Goal: Use online tool/utility: Utilize a website feature to perform a specific function

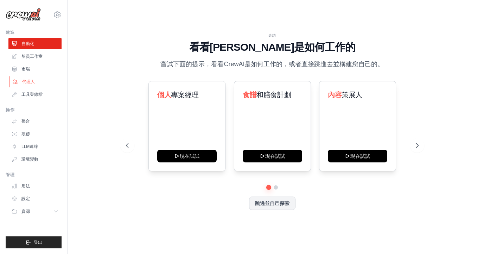
click at [30, 80] on link "代理人" at bounding box center [35, 81] width 53 height 11
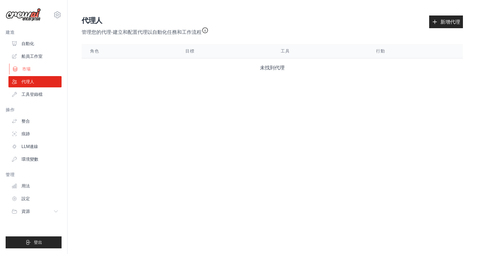
click at [28, 68] on link "市場" at bounding box center [35, 68] width 53 height 11
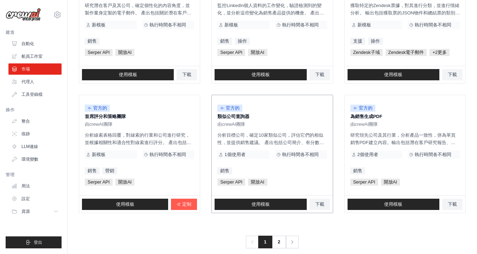
scroll to position [388, 0]
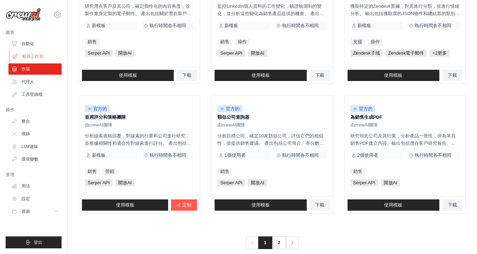
click at [32, 56] on link "船員工作室" at bounding box center [35, 56] width 53 height 11
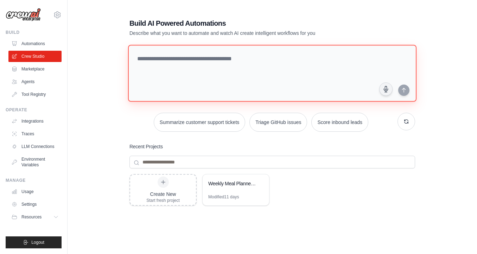
click at [209, 61] on textarea at bounding box center [272, 73] width 289 height 57
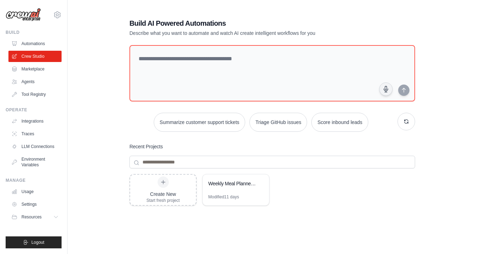
click at [154, 23] on h1 "Build AI Powered Automations" at bounding box center [247, 23] width 236 height 10
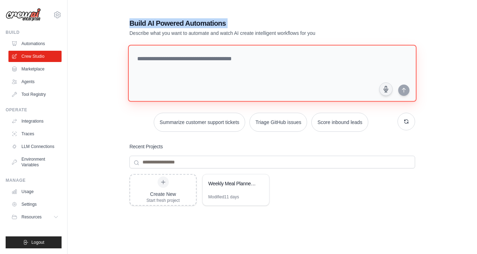
click at [156, 60] on textarea at bounding box center [272, 73] width 289 height 57
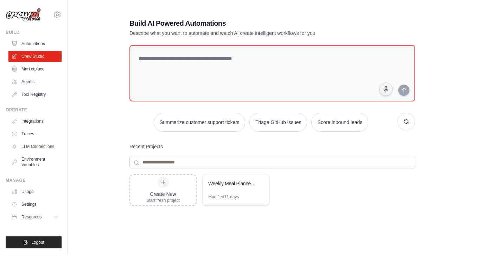
click at [140, 24] on h1 "Build AI Powered Automations" at bounding box center [247, 23] width 236 height 10
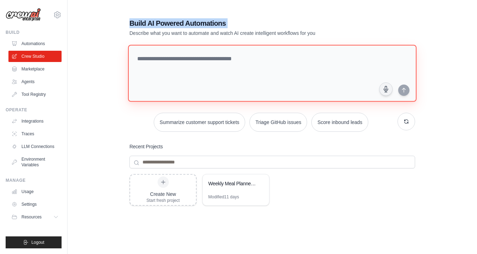
click at [229, 63] on textarea at bounding box center [272, 73] width 289 height 57
paste textarea "**********"
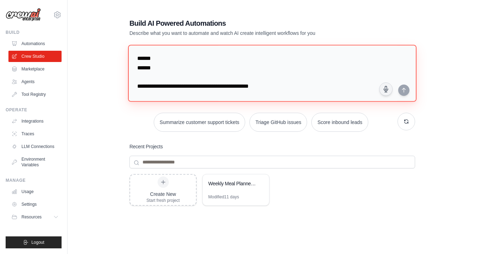
scroll to position [277, 0]
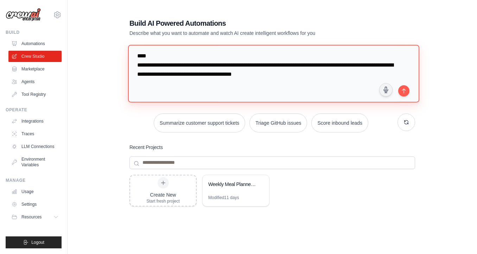
paste textarea "**********"
type textarea "**********"
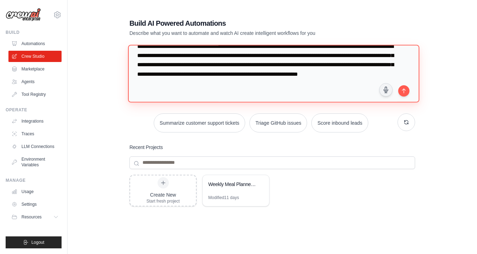
scroll to position [324, 0]
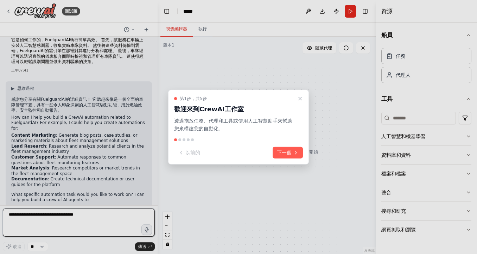
scroll to position [120, 0]
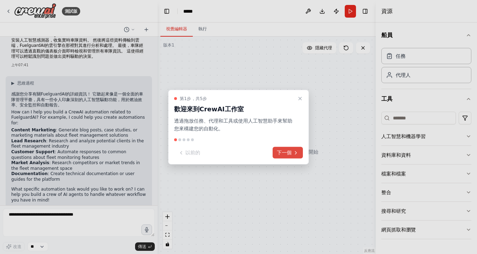
click at [293, 152] on icon at bounding box center [296, 153] width 6 height 6
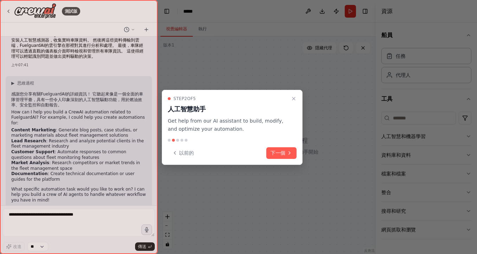
scroll to position [89, 0]
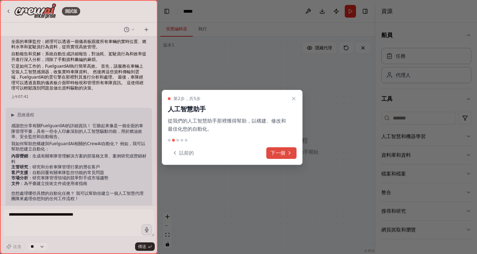
click at [285, 154] on button "下一個" at bounding box center [281, 153] width 30 height 12
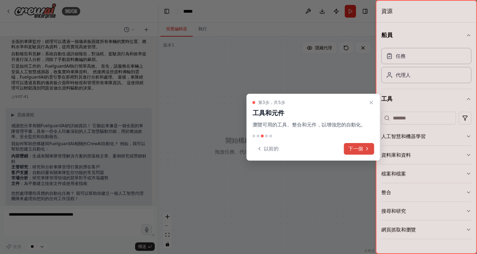
click at [351, 148] on button "下一個" at bounding box center [359, 149] width 30 height 12
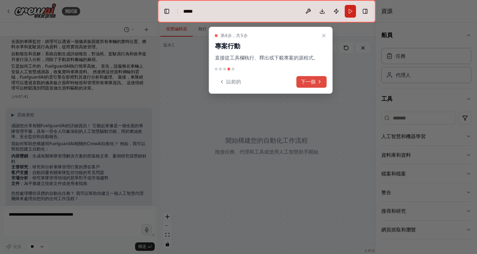
click at [306, 81] on button "下一個" at bounding box center [312, 82] width 30 height 12
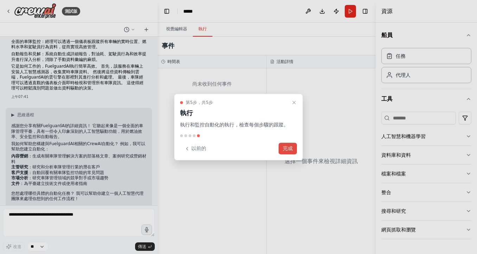
click at [285, 148] on button "完成" at bounding box center [288, 149] width 18 height 12
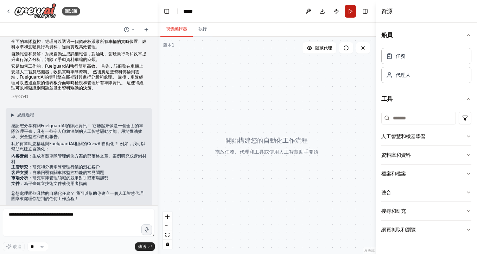
click at [350, 11] on button "Run" at bounding box center [350, 11] width 11 height 13
click at [259, 145] on div at bounding box center [267, 145] width 218 height 217
drag, startPoint x: 12, startPoint y: 150, endPoint x: 27, endPoint y: 151, distance: 14.8
click at [27, 153] on li "內容營銷 ：生成有關車隊管理解決方案的部落格文章、案例研究或營銷材料" at bounding box center [78, 158] width 135 height 11
copy strong "內容營銷"
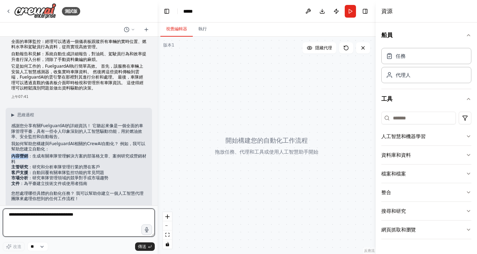
click at [28, 215] on textarea at bounding box center [79, 222] width 152 height 28
paste textarea "****"
type textarea "****"
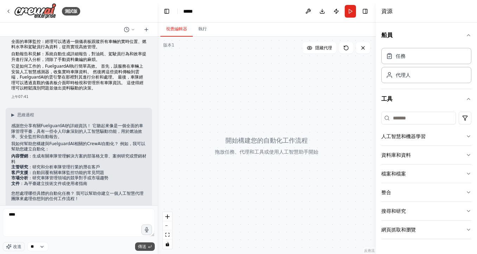
click at [142, 246] on span "傳送" at bounding box center [142, 246] width 8 height 6
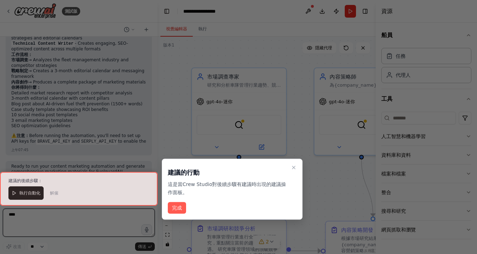
scroll to position [700, 0]
click at [176, 206] on button "完成" at bounding box center [177, 208] width 18 height 12
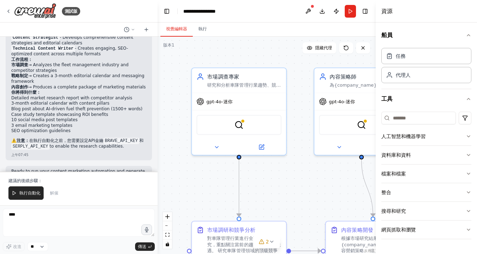
scroll to position [694, 0]
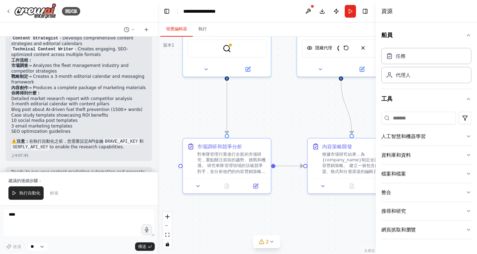
drag, startPoint x: 186, startPoint y: 153, endPoint x: 218, endPoint y: 88, distance: 72.6
click at [218, 88] on div ".deletable-edge-delete-btn { width: 20px; height: 20px; border: 0px solid #ffff…" at bounding box center [267, 145] width 218 height 217
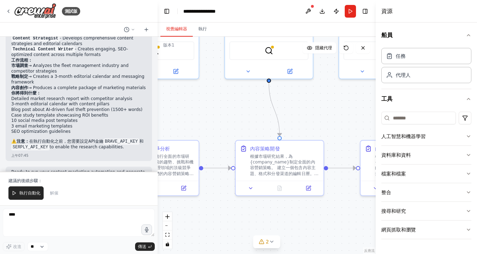
drag, startPoint x: 276, startPoint y: 122, endPoint x: 204, endPoint y: 125, distance: 72.2
click at [204, 125] on div ".deletable-edge-delete-btn { width: 20px; height: 20px; border: 0px solid #ffff…" at bounding box center [267, 145] width 218 height 217
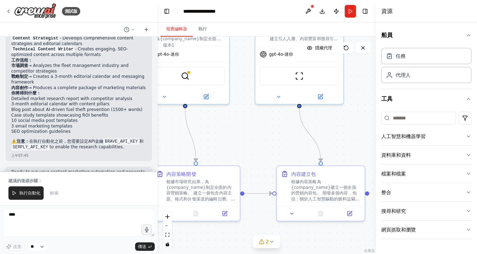
drag, startPoint x: 303, startPoint y: 118, endPoint x: 219, endPoint y: 143, distance: 87.5
click at [219, 143] on div ".deletable-edge-delete-btn { width: 20px; height: 20px; border: 0px solid #ffff…" at bounding box center [267, 145] width 218 height 217
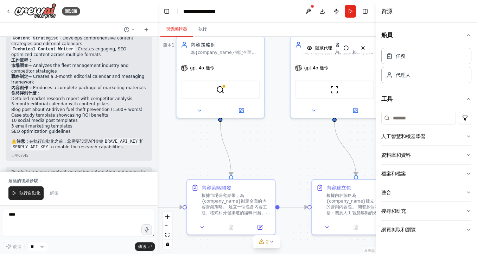
drag, startPoint x: 289, startPoint y: 143, endPoint x: 324, endPoint y: 156, distance: 37.8
click at [324, 156] on div ".deletable-edge-delete-btn { width: 20px; height: 20px; border: 0px solid #ffff…" at bounding box center [267, 145] width 218 height 217
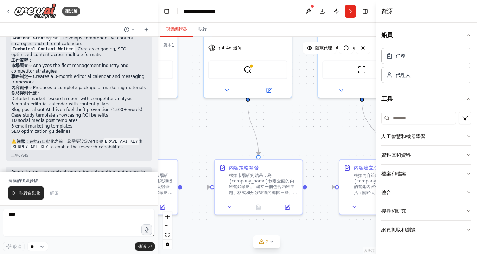
drag, startPoint x: 252, startPoint y: 153, endPoint x: 279, endPoint y: 133, distance: 34.0
click at [279, 133] on div ".deletable-edge-delete-btn { width: 20px; height: 20px; border: 0px solid #ffff…" at bounding box center [267, 145] width 218 height 217
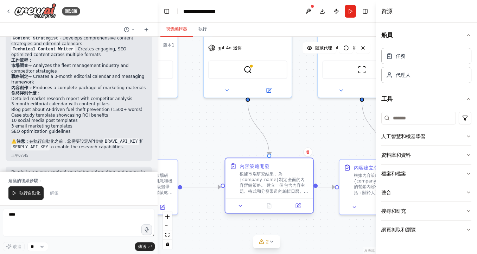
drag, startPoint x: 232, startPoint y: 160, endPoint x: 245, endPoint y: 159, distance: 13.1
click at [245, 159] on div "內容策略開發 根據市場研究結果，為{company_name}制定全面的內容營銷策略。 建立一個包含內容主題、格式和分發渠道的編輯日曆。 圍繞燃油效率、安全監…" at bounding box center [269, 178] width 88 height 40
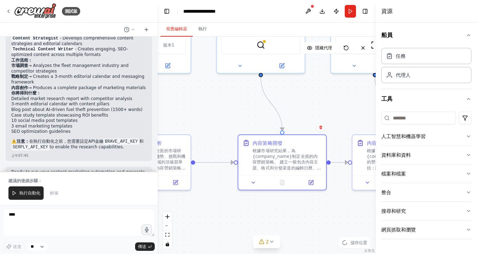
drag, startPoint x: 214, startPoint y: 142, endPoint x: 227, endPoint y: 118, distance: 27.9
click at [227, 118] on div ".deletable-edge-delete-btn { width: 20px; height: 20px; border: 0px solid #ffff…" at bounding box center [267, 145] width 218 height 217
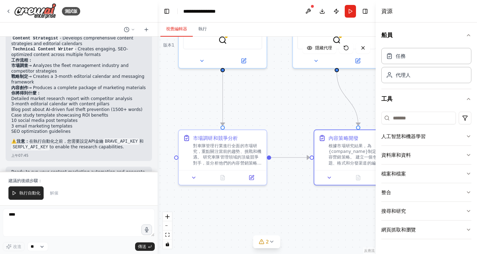
drag, startPoint x: 221, startPoint y: 110, endPoint x: 297, endPoint y: 105, distance: 76.2
click at [297, 105] on div ".deletable-edge-delete-btn { width: 20px; height: 20px; border: 0px solid #ffff…" at bounding box center [267, 145] width 218 height 217
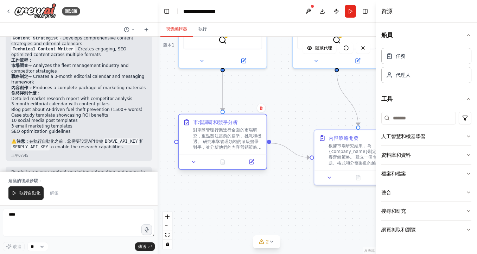
drag, startPoint x: 222, startPoint y: 160, endPoint x: 224, endPoint y: 148, distance: 12.2
click at [224, 148] on div "對車隊管理行業進行全面的市場研究，重點關注當前的趨勢、挑戰和機遇。 研究車隊管理領域的頂級競爭對手，並分析他們的內容營銷策略、資訊傳遞和定位。 確定目標受眾群…" at bounding box center [227, 138] width 69 height 23
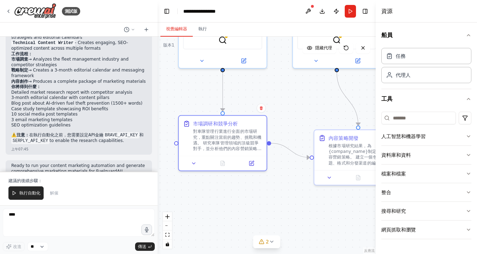
scroll to position [700, 0]
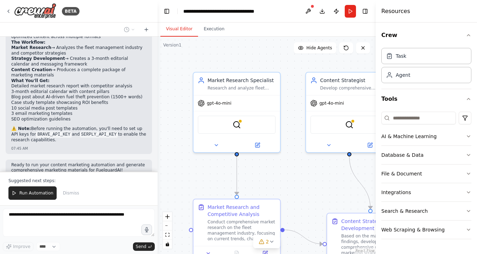
scroll to position [852, 0]
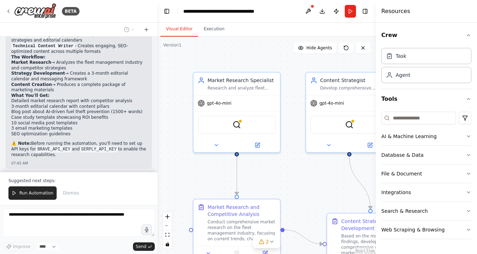
drag, startPoint x: 30, startPoint y: 108, endPoint x: 63, endPoint y: 109, distance: 33.5
click at [63, 146] on code "BRAVE_API_KEY" at bounding box center [54, 149] width 36 height 6
copy p "BRAVE_API_KEY"
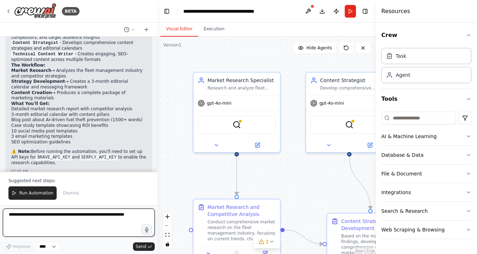
scroll to position [843, 0]
paste textarea "**********"
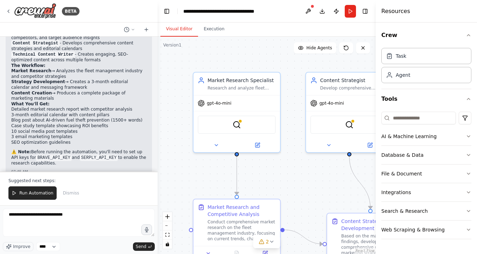
drag, startPoint x: 30, startPoint y: 118, endPoint x: 64, endPoint y: 119, distance: 34.2
click at [64, 154] on code "BRAVE_API_KEY" at bounding box center [54, 157] width 36 height 6
copy p "BRAVE_API_KEY"
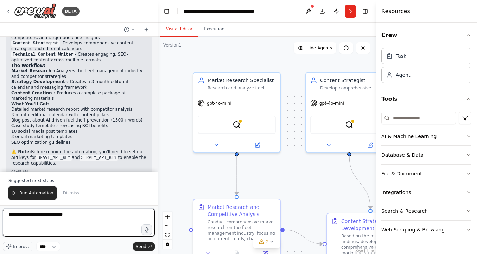
click at [8, 216] on textarea "**********" at bounding box center [79, 222] width 152 height 28
paste textarea "**********"
type textarea "**********"
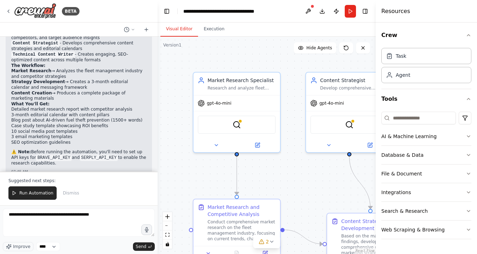
drag, startPoint x: 77, startPoint y: 116, endPoint x: 113, endPoint y: 118, distance: 36.3
click at [113, 154] on code "SERPLY_API_KEY" at bounding box center [99, 157] width 38 height 6
copy p "SERPLY_API_KEY"
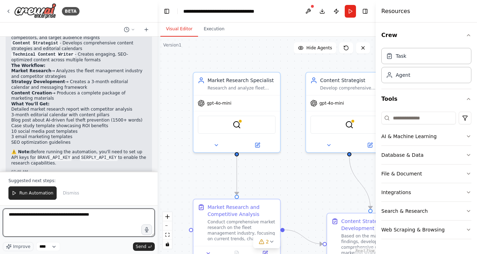
click at [26, 225] on textarea "**********" at bounding box center [79, 222] width 152 height 28
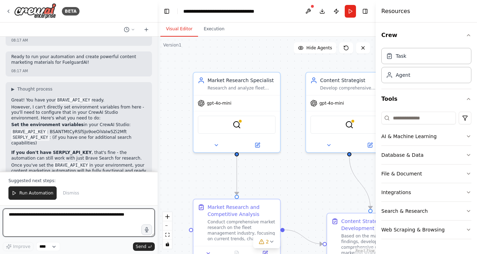
scroll to position [1177, 0]
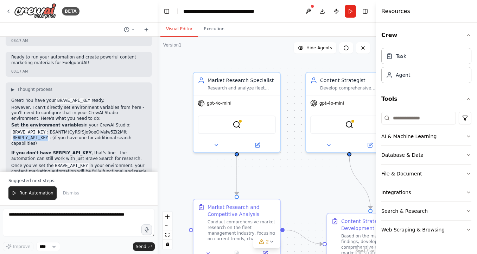
drag, startPoint x: 13, startPoint y: 86, endPoint x: 50, endPoint y: 88, distance: 37.4
click at [50, 135] on code "SERPLY_API_KEY" at bounding box center [30, 138] width 38 height 6
copy code "SERPLY_API_KEY"
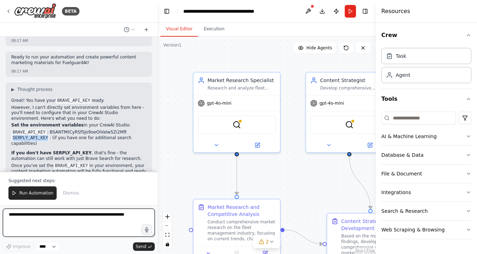
click at [14, 212] on textarea at bounding box center [79, 222] width 152 height 28
paste textarea "**********"
type textarea "**********"
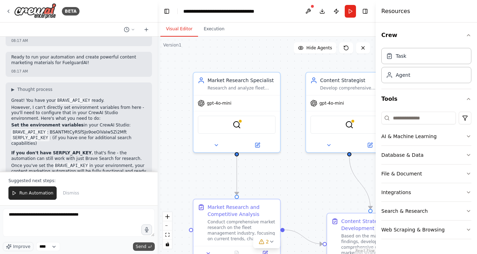
click at [142, 245] on span "Send" at bounding box center [141, 246] width 11 height 6
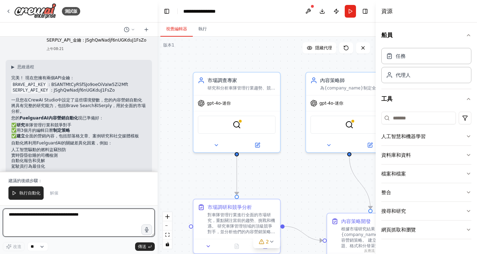
scroll to position [0, 0]
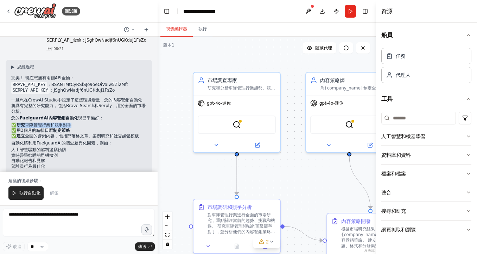
drag, startPoint x: 68, startPoint y: 85, endPoint x: 17, endPoint y: 86, distance: 51.4
click at [17, 122] on p "✅ 研究 車隊管理行業和競爭對手 ✅ 用3個月的編輯日曆 制定策略 ✅ 建立 全面的營銷內容，包括部落格文章、案例研究和社交媒體模板" at bounding box center [78, 130] width 135 height 17
copy p "✅ 研究 車隊管理行業和競爭對手"
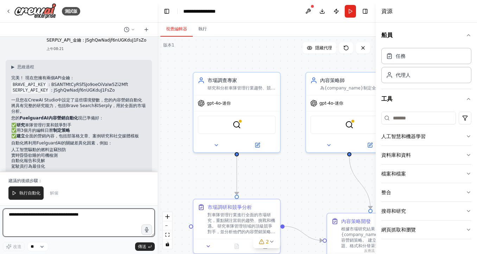
click at [15, 216] on textarea "**********" at bounding box center [79, 222] width 152 height 28
paste textarea "**********"
type textarea "**********"
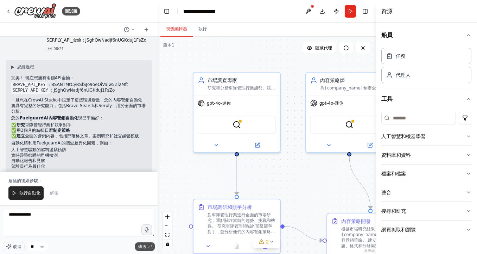
click at [144, 245] on span "傳送" at bounding box center [142, 246] width 8 height 6
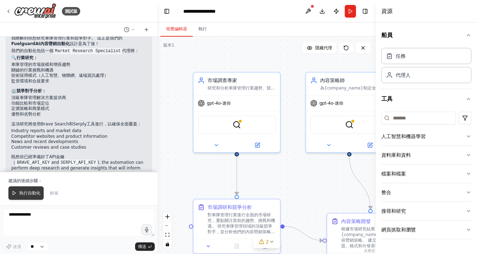
click at [27, 194] on span "執行自動化" at bounding box center [29, 193] width 21 height 6
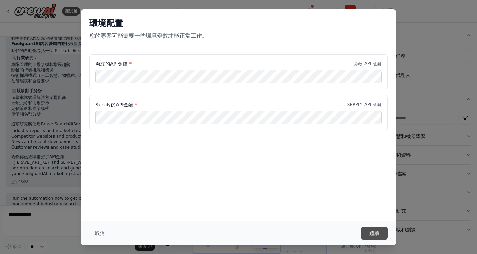
click at [375, 232] on button "繼續" at bounding box center [374, 233] width 27 height 13
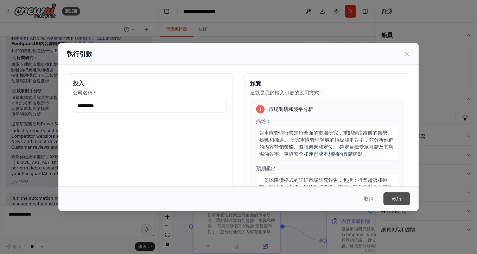
click at [399, 198] on button "執行" at bounding box center [397, 198] width 27 height 13
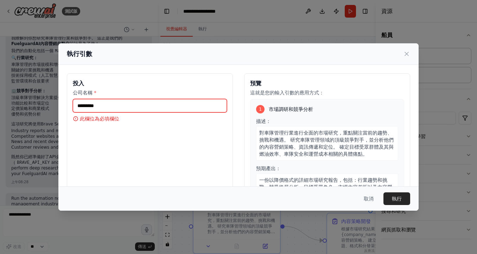
click at [118, 105] on input "公司名稱 *" at bounding box center [150, 105] width 154 height 13
type input "**********"
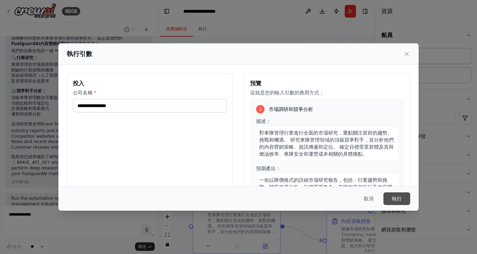
click at [398, 197] on button "執行" at bounding box center [397, 198] width 27 height 13
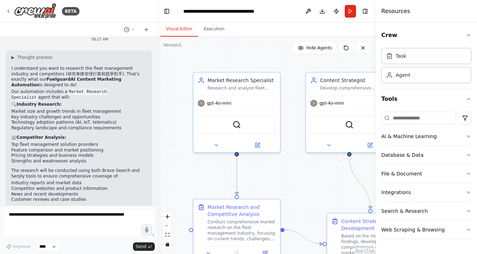
scroll to position [1439, 0]
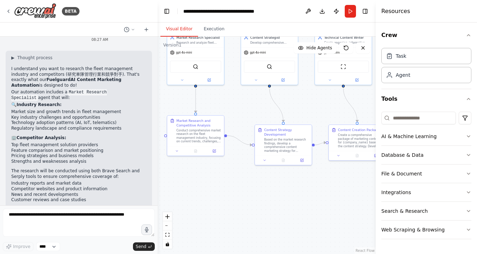
drag, startPoint x: 289, startPoint y: 173, endPoint x: 243, endPoint y: 101, distance: 85.2
click at [243, 101] on div ".deletable-edge-delete-btn { width: 20px; height: 20px; border: 0px solid #ffff…" at bounding box center [267, 145] width 218 height 217
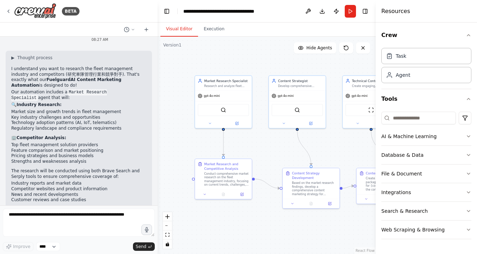
drag, startPoint x: 258, startPoint y: 103, endPoint x: 286, endPoint y: 146, distance: 51.4
click at [286, 146] on div ".deletable-edge-delete-btn { width: 20px; height: 20px; border: 0px solid #ffff…" at bounding box center [267, 145] width 218 height 217
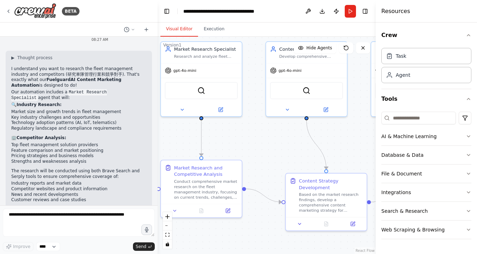
scroll to position [0, 0]
click at [352, 10] on button "Run" at bounding box center [350, 11] width 11 height 13
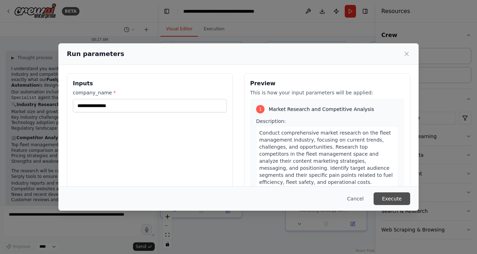
click at [395, 201] on button "Execute" at bounding box center [392, 198] width 37 height 13
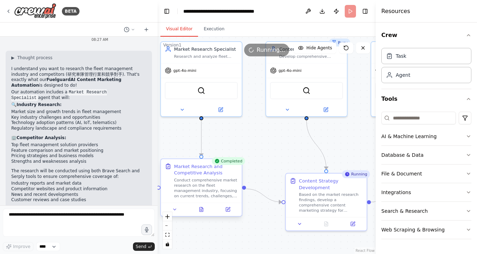
click at [203, 187] on div "Conduct comprehensive market research on the fleet management industry, focusin…" at bounding box center [206, 187] width 64 height 21
click at [176, 208] on icon at bounding box center [174, 209] width 5 height 5
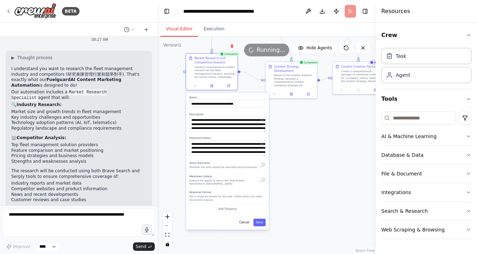
drag, startPoint x: 247, startPoint y: 171, endPoint x: 253, endPoint y: 58, distance: 113.8
click at [253, 58] on div ".deletable-edge-delete-btn { width: 20px; height: 20px; border: 0px solid #ffff…" at bounding box center [267, 145] width 218 height 217
click at [215, 130] on textarea "**********" at bounding box center [227, 123] width 76 height 15
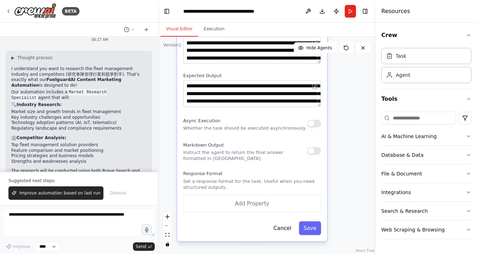
drag, startPoint x: 343, startPoint y: 193, endPoint x: 338, endPoint y: 112, distance: 81.5
click at [338, 112] on div ".deletable-edge-delete-btn { width: 20px; height: 20px; border: 0px solid #ffff…" at bounding box center [267, 145] width 218 height 217
click at [314, 226] on button "Save" at bounding box center [310, 228] width 22 height 14
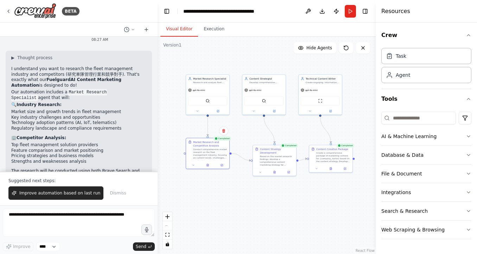
drag, startPoint x: 286, startPoint y: 116, endPoint x: 230, endPoint y: 195, distance: 96.2
click at [230, 195] on div ".deletable-edge-delete-btn { width: 20px; height: 20px; border: 0px solid #ffff…" at bounding box center [267, 145] width 218 height 217
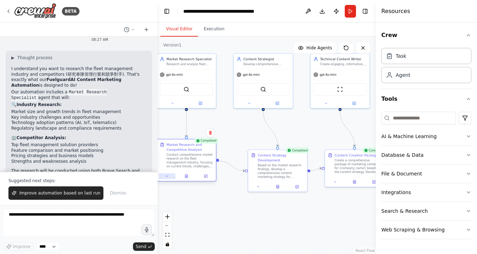
click at [167, 177] on icon at bounding box center [167, 176] width 4 height 4
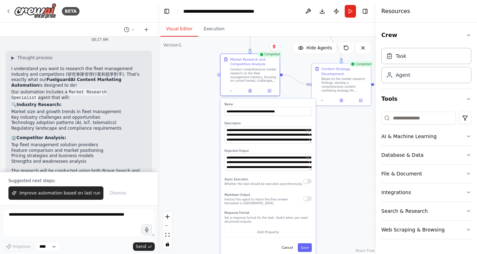
drag, startPoint x: 225, startPoint y: 136, endPoint x: 289, endPoint y: 50, distance: 107.2
click at [289, 50] on div ".deletable-edge-delete-btn { width: 20px; height: 20px; border: 0px solid #ffff…" at bounding box center [267, 145] width 218 height 217
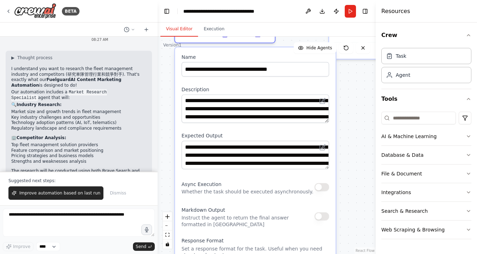
drag, startPoint x: 326, startPoint y: 110, endPoint x: 350, endPoint y: 129, distance: 31.0
click at [350, 129] on div ".deletable-edge-delete-btn { width: 20px; height: 20px; border: 0px solid #ffff…" at bounding box center [267, 145] width 218 height 217
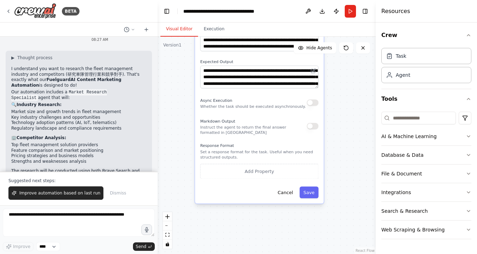
drag, startPoint x: 203, startPoint y: 154, endPoint x: 188, endPoint y: 82, distance: 74.3
click at [188, 82] on div ".deletable-edge-delete-btn { width: 20px; height: 20px; border: 0px solid #ffff…" at bounding box center [267, 145] width 218 height 217
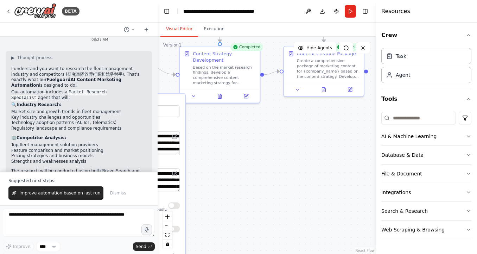
drag, startPoint x: 341, startPoint y: 94, endPoint x: 203, endPoint y: 196, distance: 172.6
click at [203, 196] on div ".deletable-edge-delete-btn { width: 20px; height: 20px; border: 0px solid #ffff…" at bounding box center [267, 145] width 218 height 217
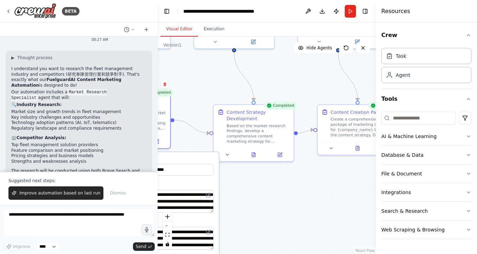
drag, startPoint x: 221, startPoint y: 156, endPoint x: 254, endPoint y: 214, distance: 67.5
click at [254, 214] on div ".deletable-edge-delete-btn { width: 20px; height: 20px; border: 0px solid #ffff…" at bounding box center [267, 145] width 218 height 217
click at [253, 189] on div ".deletable-edge-delete-btn { width: 20px; height: 20px; border: 0px solid #ffff…" at bounding box center [267, 145] width 218 height 217
click at [228, 153] on icon at bounding box center [227, 153] width 2 height 1
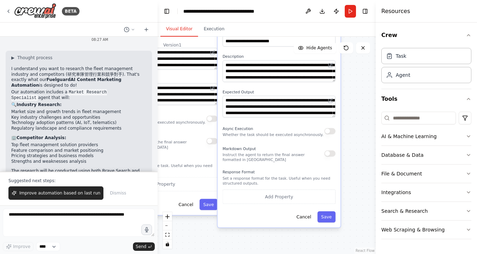
drag, startPoint x: 348, startPoint y: 201, endPoint x: 347, endPoint y: 59, distance: 141.8
click at [347, 59] on div ".deletable-edge-delete-btn { width: 20px; height: 20px; border: 0px solid #ffff…" at bounding box center [267, 145] width 218 height 217
click at [357, 105] on div ".deletable-edge-delete-btn { width: 20px; height: 20px; border: 0px solid #ffff…" at bounding box center [267, 145] width 218 height 217
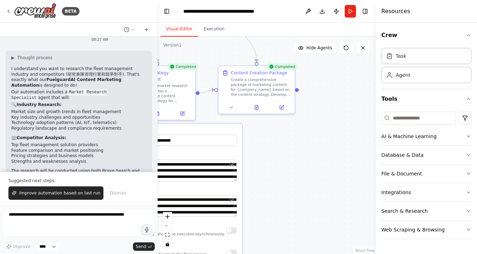
drag, startPoint x: 357, startPoint y: 105, endPoint x: 258, endPoint y: 204, distance: 139.8
click at [258, 204] on div ".deletable-edge-delete-btn { width: 20px; height: 20px; border: 0px solid #ffff…" at bounding box center [267, 145] width 218 height 217
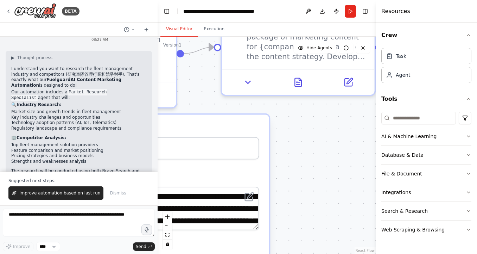
drag, startPoint x: 263, startPoint y: 139, endPoint x: 306, endPoint y: 210, distance: 83.8
click at [306, 210] on div ".deletable-edge-delete-btn { width: 20px; height: 20px; border: 0px solid #ffff…" at bounding box center [267, 145] width 218 height 217
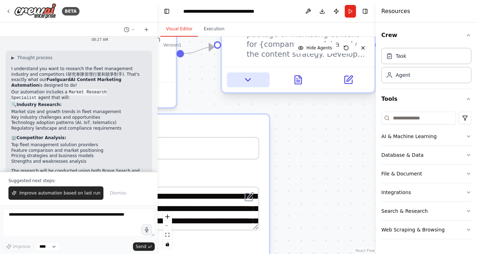
click at [251, 81] on icon at bounding box center [248, 80] width 10 height 10
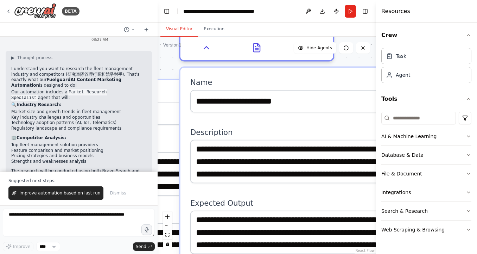
drag, startPoint x: 210, startPoint y: 91, endPoint x: 169, endPoint y: 57, distance: 54.0
click at [169, 57] on div ".deletable-edge-delete-btn { width: 20px; height: 20px; border: 0px solid #ffff…" at bounding box center [267, 145] width 218 height 217
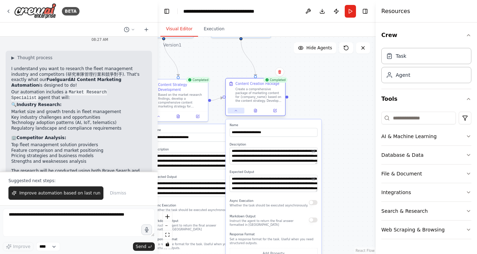
click at [236, 113] on button at bounding box center [236, 111] width 17 height 6
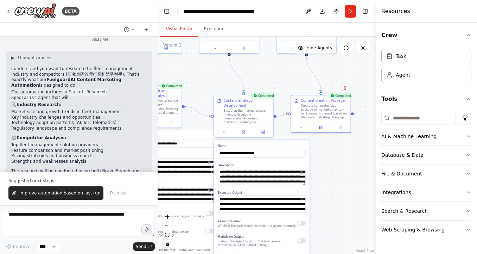
drag, startPoint x: 286, startPoint y: 138, endPoint x: 351, endPoint y: 154, distance: 67.3
click at [351, 154] on div ".deletable-edge-delete-btn { width: 20px; height: 20px; border: 0px solid #ffff…" at bounding box center [267, 145] width 218 height 217
click at [225, 133] on button at bounding box center [224, 131] width 17 height 6
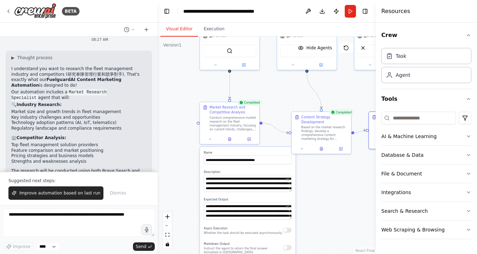
drag, startPoint x: 241, startPoint y: 155, endPoint x: 319, endPoint y: 171, distance: 79.5
click at [319, 171] on div ".deletable-edge-delete-btn { width: 20px; height: 20px; border: 0px solid #ffff…" at bounding box center [267, 145] width 218 height 217
click at [211, 141] on div at bounding box center [229, 138] width 59 height 10
click at [211, 142] on div at bounding box center [229, 138] width 59 height 10
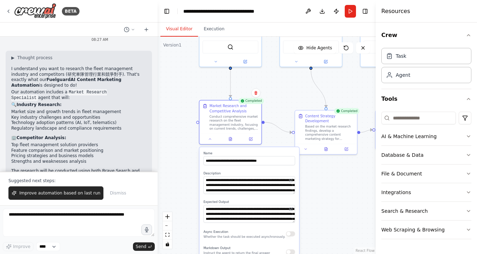
click at [326, 201] on div ".deletable-edge-delete-btn { width: 20px; height: 20px; border: 0px solid #ffff…" at bounding box center [267, 145] width 218 height 217
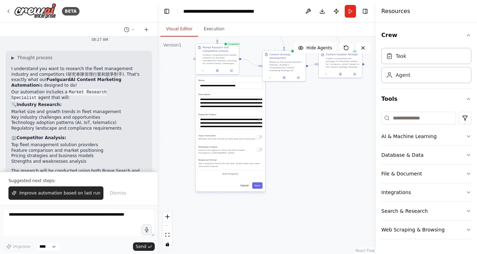
drag, startPoint x: 326, startPoint y: 201, endPoint x: 284, endPoint y: 114, distance: 96.5
click at [284, 114] on div ".deletable-edge-delete-btn { width: 20px; height: 20px; border: 0px solid #ffff…" at bounding box center [267, 145] width 218 height 217
click at [203, 74] on div "Market Research and Competitive Analysis Conduct comprehensive market research …" at bounding box center [217, 58] width 44 height 31
click at [257, 188] on button "Save" at bounding box center [257, 185] width 10 height 6
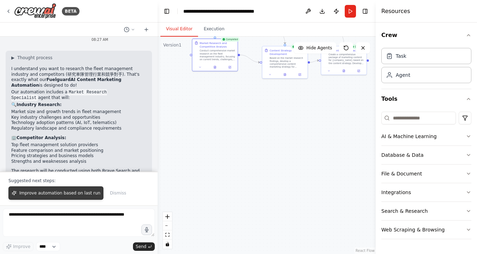
click at [65, 192] on span "Improve automation based on last run" at bounding box center [59, 193] width 81 height 6
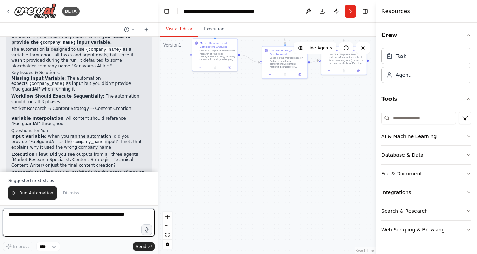
scroll to position [1839, 0]
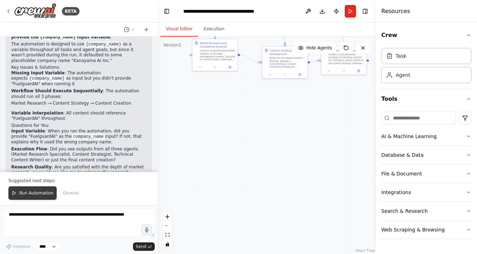
click at [39, 192] on span "Run Automation" at bounding box center [36, 193] width 34 height 6
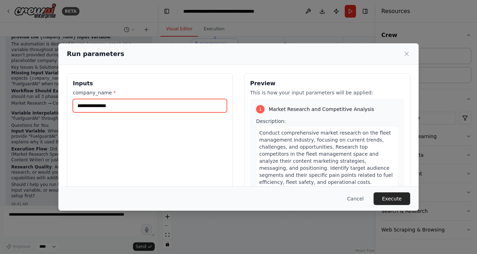
click at [98, 107] on input "**********" at bounding box center [150, 105] width 154 height 13
type input "**********"
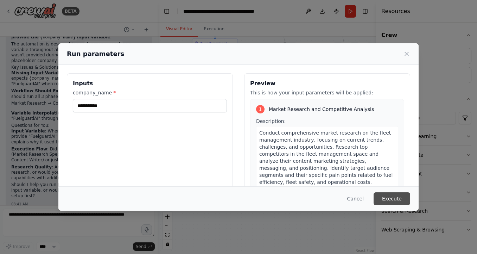
click at [395, 200] on button "Execute" at bounding box center [392, 198] width 37 height 13
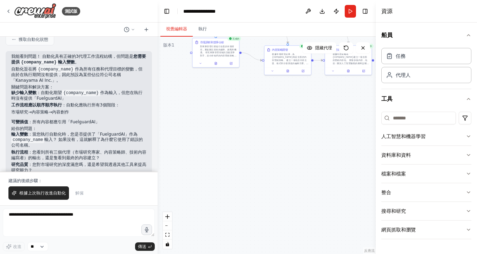
scroll to position [1511, 0]
drag, startPoint x: 101, startPoint y: 147, endPoint x: 127, endPoint y: 149, distance: 26.1
click at [127, 205] on strong "「FuelguardAI」" at bounding box center [122, 207] width 37 height 5
copy strong "FuelguardAI"
click at [49, 194] on span "根據上次執行改進自動化" at bounding box center [42, 193] width 46 height 6
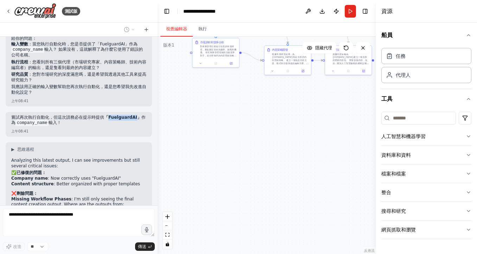
scroll to position [1607, 0]
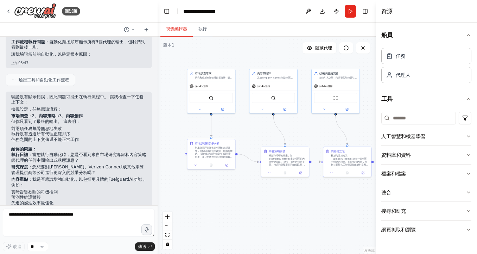
drag, startPoint x: 184, startPoint y: 173, endPoint x: 181, endPoint y: 131, distance: 43.1
click at [181, 131] on div ".deletable-edge-delete-btn { width: 20px; height: 20px; border: 0px solid #ffff…" at bounding box center [267, 145] width 218 height 217
click at [196, 164] on icon at bounding box center [195, 164] width 1 height 1
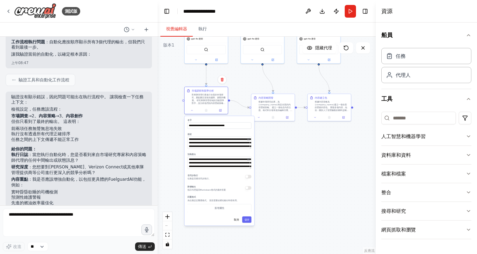
drag, startPoint x: 303, startPoint y: 211, endPoint x: 301, endPoint y: 156, distance: 56.0
click at [301, 156] on div ".deletable-edge-delete-btn { width: 20px; height: 20px; border: 0px solid #ffff…" at bounding box center [267, 145] width 218 height 217
click at [192, 110] on icon at bounding box center [192, 109] width 3 height 3
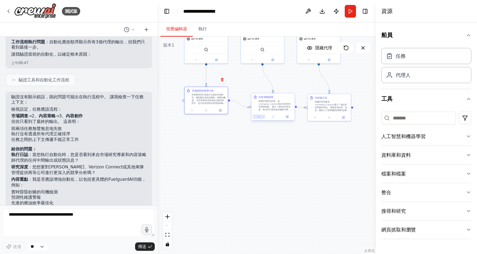
click at [259, 115] on button at bounding box center [259, 116] width 12 height 4
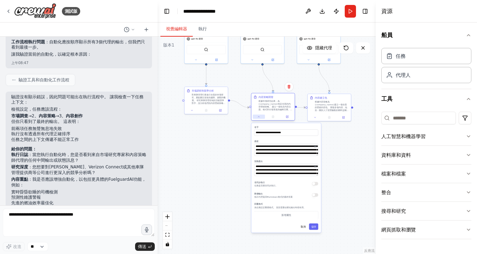
click at [259, 115] on button at bounding box center [259, 116] width 12 height 4
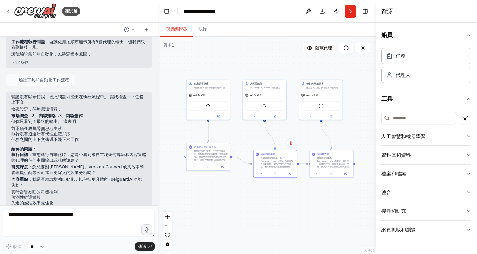
drag, startPoint x: 245, startPoint y: 141, endPoint x: 247, endPoint y: 197, distance: 56.3
click at [247, 197] on div ".deletable-edge-delete-btn { width: 20px; height: 20px; border: 0px solid #ffff…" at bounding box center [267, 145] width 218 height 217
click at [347, 10] on button "Run" at bounding box center [350, 11] width 11 height 13
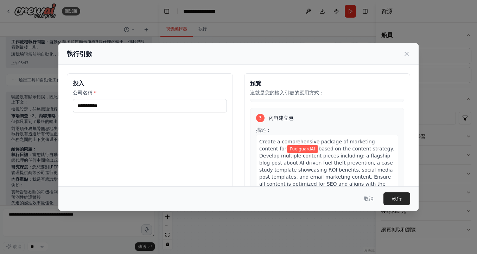
scroll to position [246, 0]
drag, startPoint x: 264, startPoint y: 148, endPoint x: 291, endPoint y: 150, distance: 27.5
click at [291, 150] on div "Create a comprehensive package of marketing content for FuelguardAI based on th…" at bounding box center [327, 165] width 142 height 63
copy div "FuelguardAI"
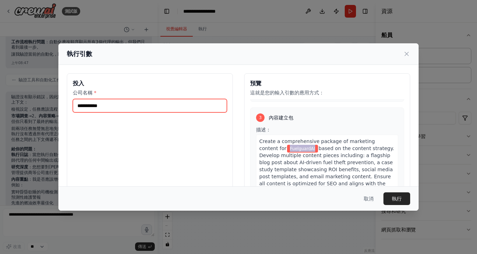
click at [93, 105] on input "**********" at bounding box center [150, 105] width 154 height 13
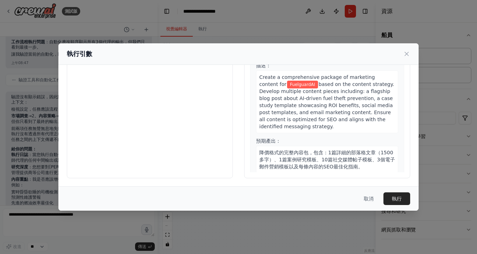
scroll to position [62, 0]
click at [404, 199] on button "執行" at bounding box center [397, 198] width 27 height 13
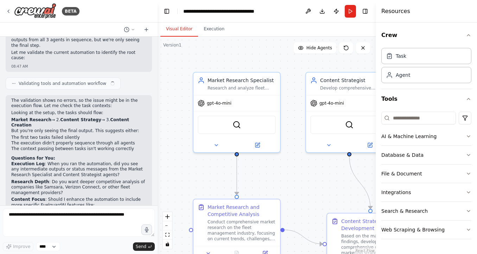
scroll to position [2189, 0]
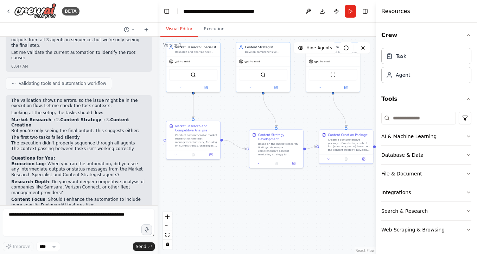
drag, startPoint x: 275, startPoint y: 172, endPoint x: 226, endPoint y: 110, distance: 78.9
click at [226, 110] on div ".deletable-edge-delete-btn { width: 20px; height: 20px; border: 0px solid #ffff…" at bounding box center [267, 145] width 218 height 217
